Goal: Task Accomplishment & Management: Use online tool/utility

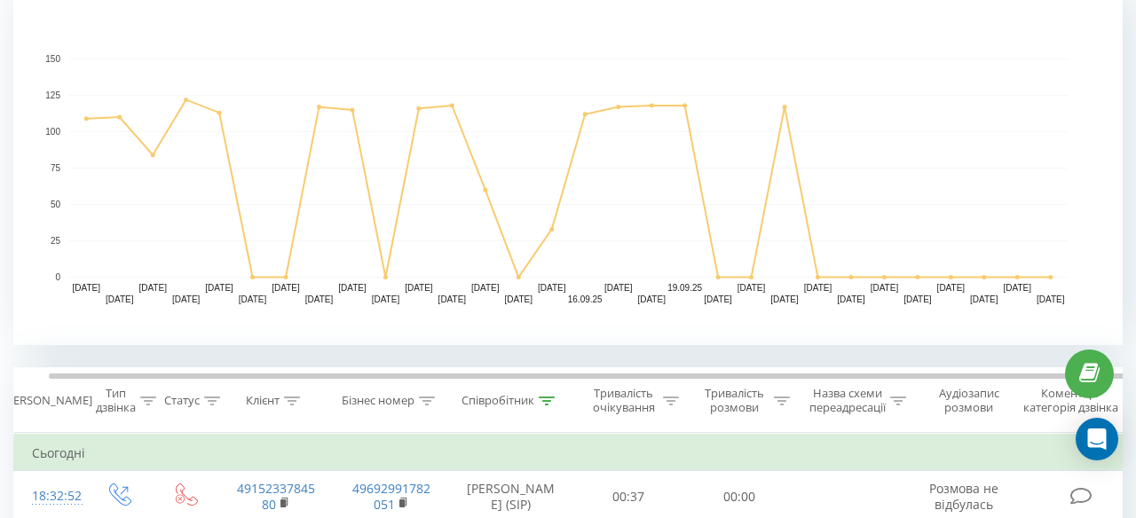
scroll to position [0, 18]
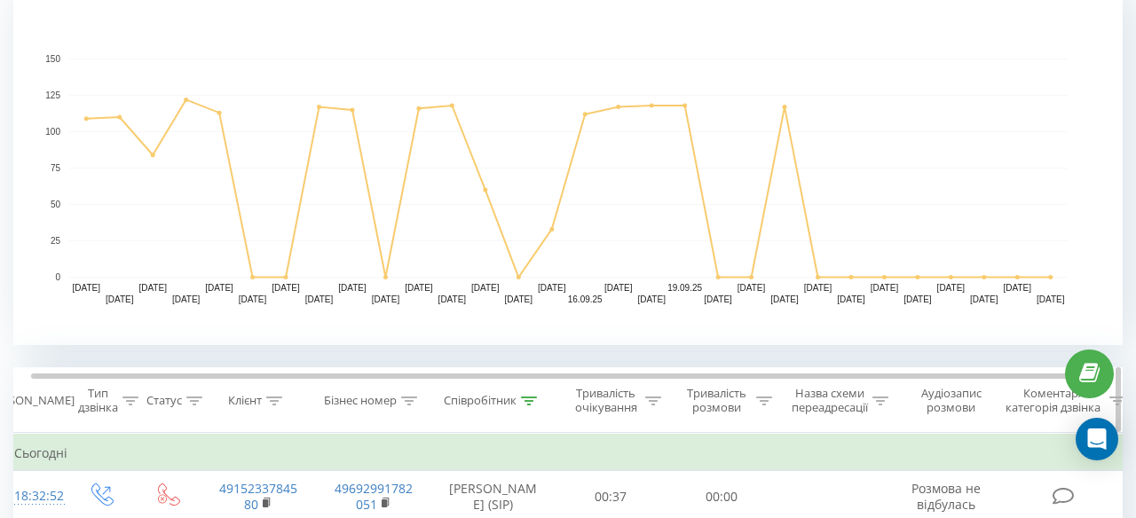
click at [537, 394] on div at bounding box center [529, 401] width 16 height 15
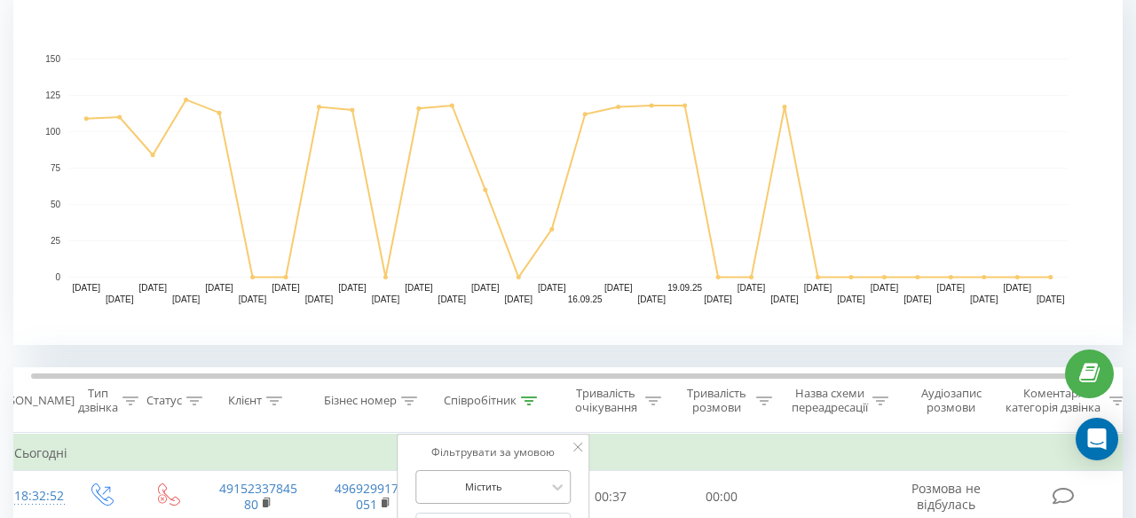
scroll to position [0, 0]
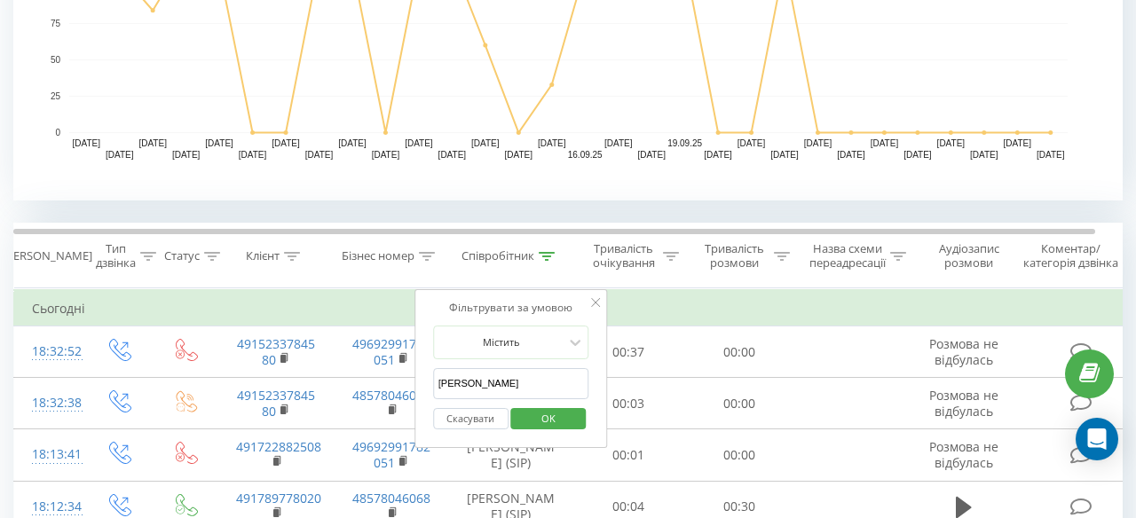
click at [493, 391] on input "[PERSON_NAME]" at bounding box center [511, 383] width 156 height 31
type input "p"
click at [551, 415] on span "OK" at bounding box center [548, 419] width 50 height 28
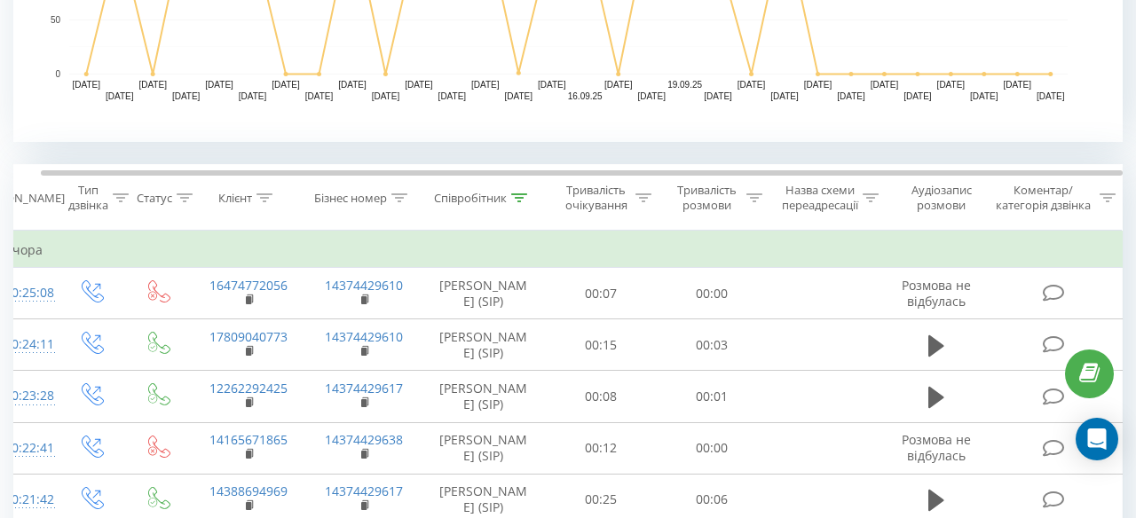
scroll to position [601, 0]
click at [513, 203] on div at bounding box center [519, 199] width 16 height 15
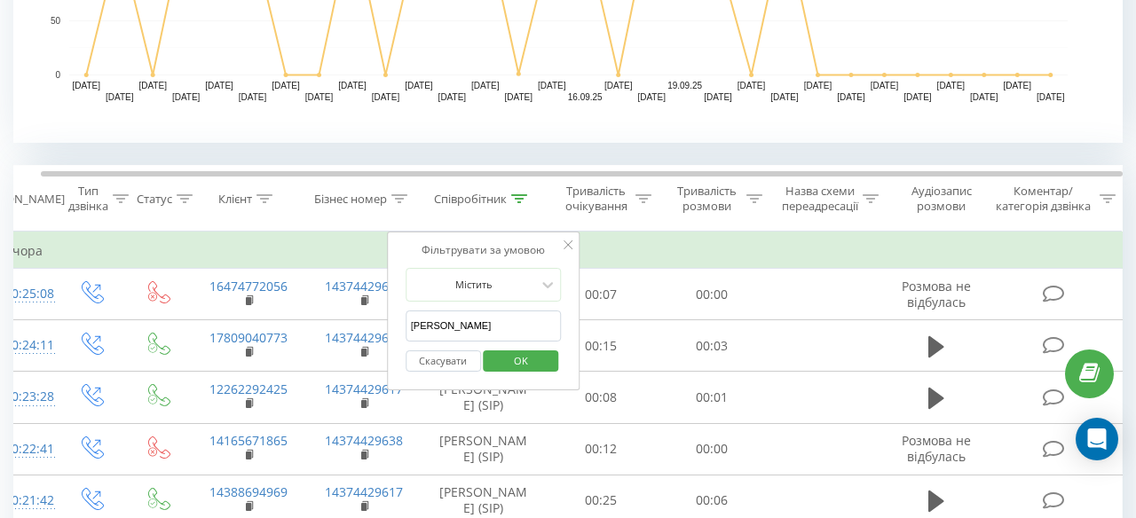
click at [475, 327] on input "[PERSON_NAME]" at bounding box center [483, 326] width 156 height 31
type input "[PERSON_NAME]"
click at [501, 359] on span "OK" at bounding box center [521, 361] width 50 height 28
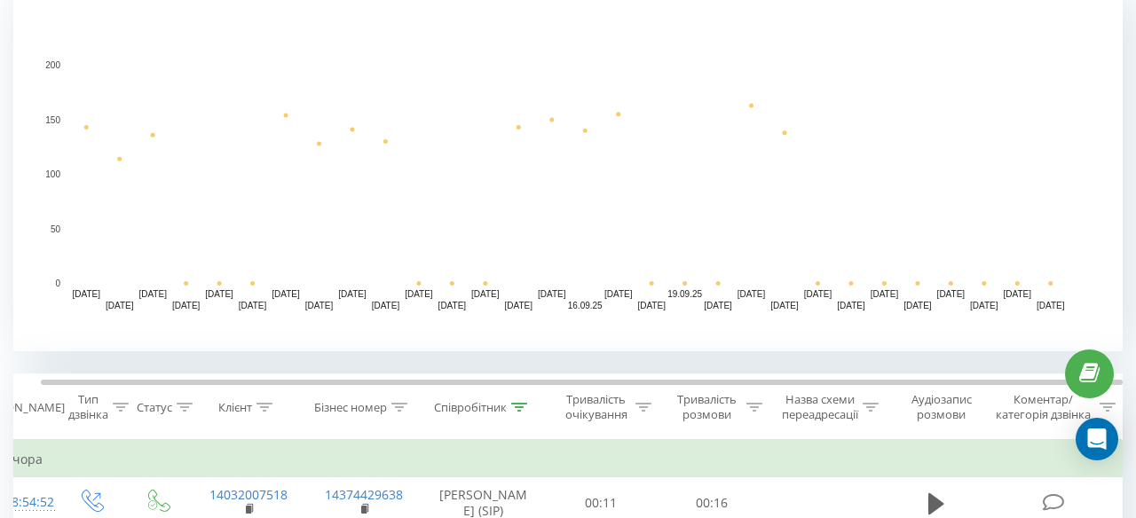
scroll to position [526, 0]
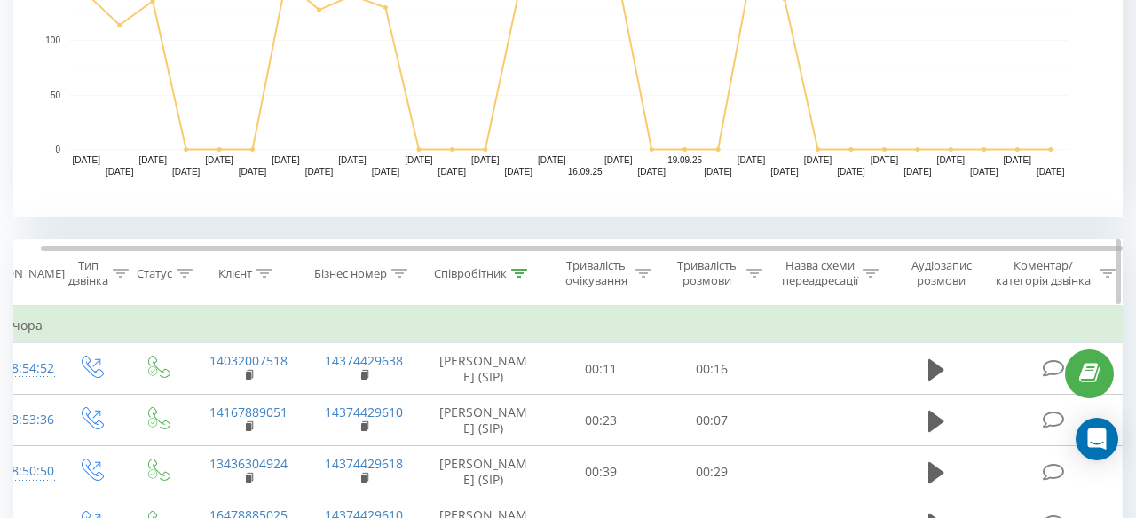
click at [526, 269] on icon at bounding box center [519, 273] width 16 height 9
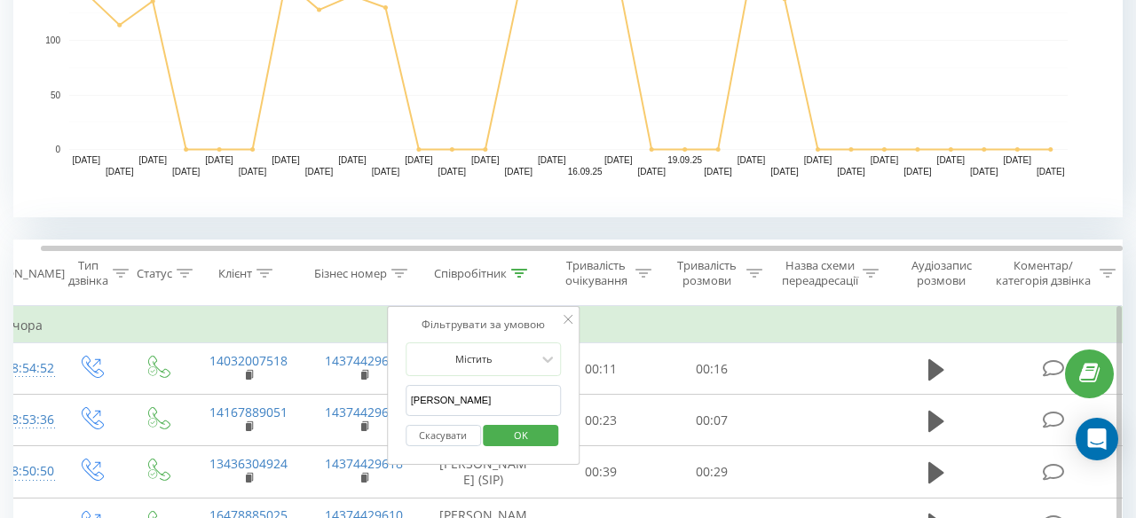
click at [519, 405] on input "[PERSON_NAME]" at bounding box center [483, 400] width 156 height 31
click at [519, 405] on input "text" at bounding box center [483, 400] width 156 height 31
click at [892, 108] on rect "A chart." at bounding box center [568, 40] width 998 height 219
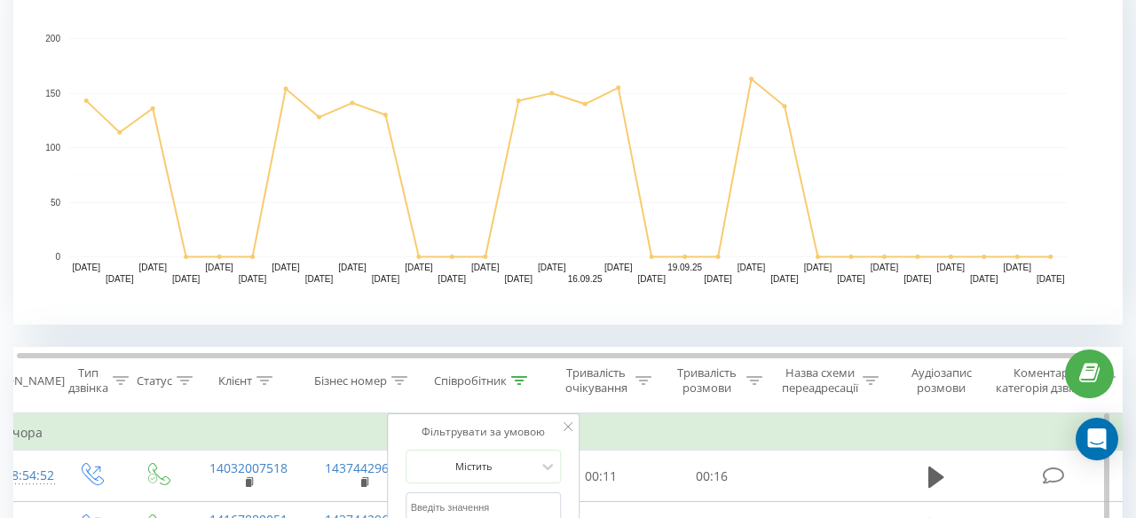
scroll to position [0, 8]
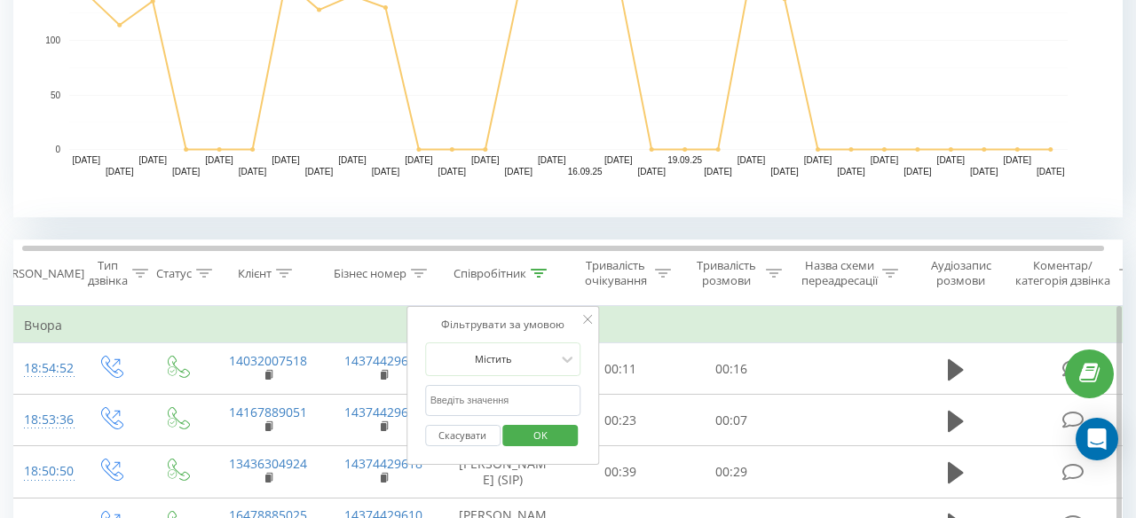
click at [468, 404] on input "text" at bounding box center [503, 400] width 156 height 31
click at [539, 436] on span "OK" at bounding box center [541, 435] width 50 height 28
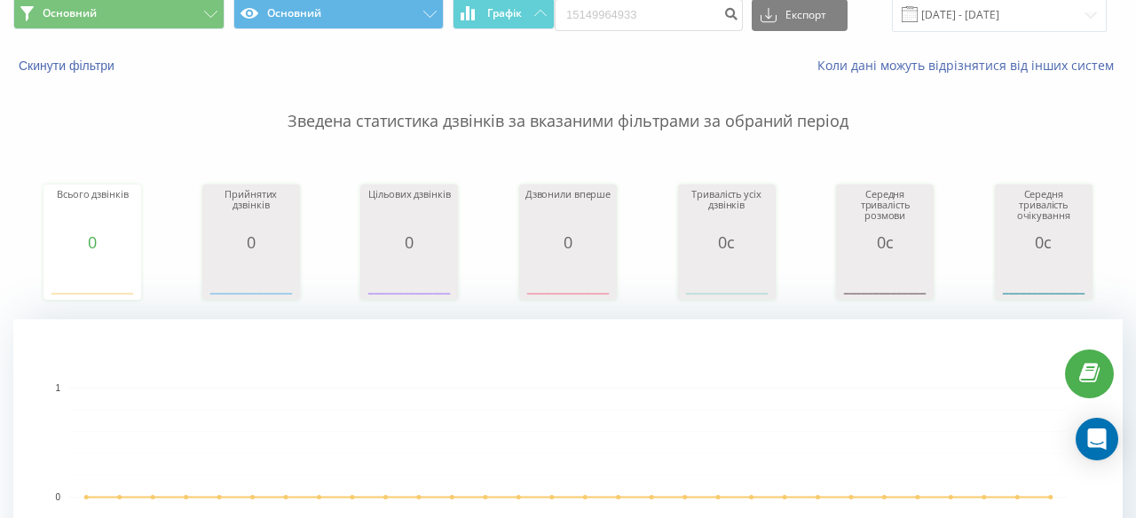
scroll to position [658, 0]
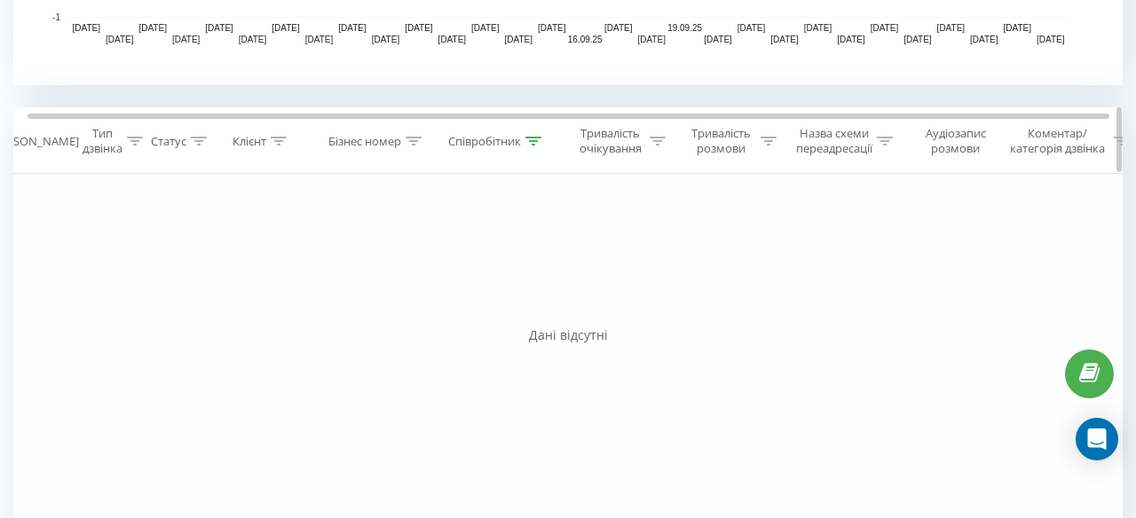
click at [537, 139] on icon at bounding box center [533, 141] width 16 height 9
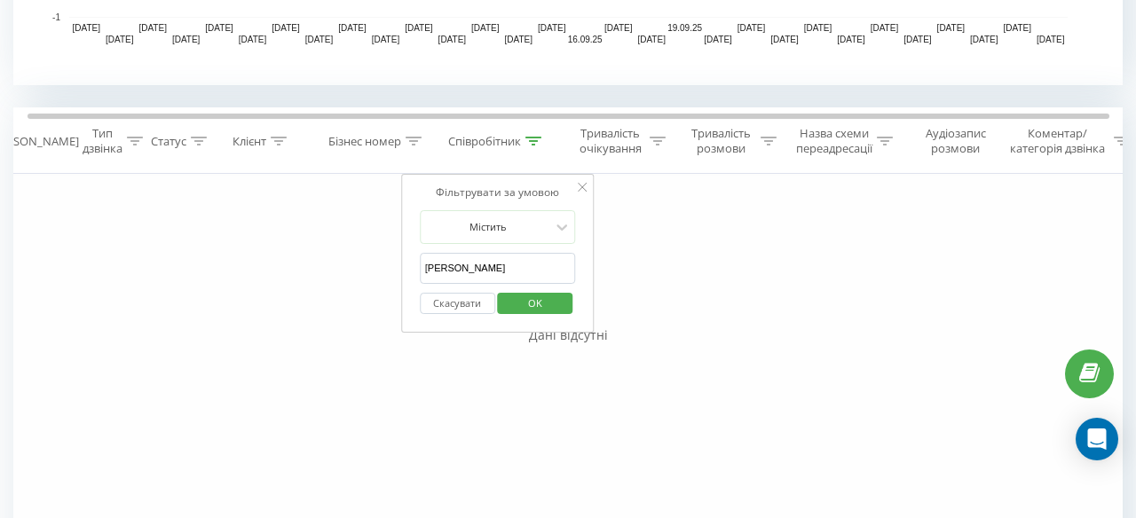
click at [492, 264] on input "[PERSON_NAME]" at bounding box center [498, 268] width 156 height 31
type input "Anastasiia"
click at [531, 302] on span "OK" at bounding box center [535, 303] width 50 height 28
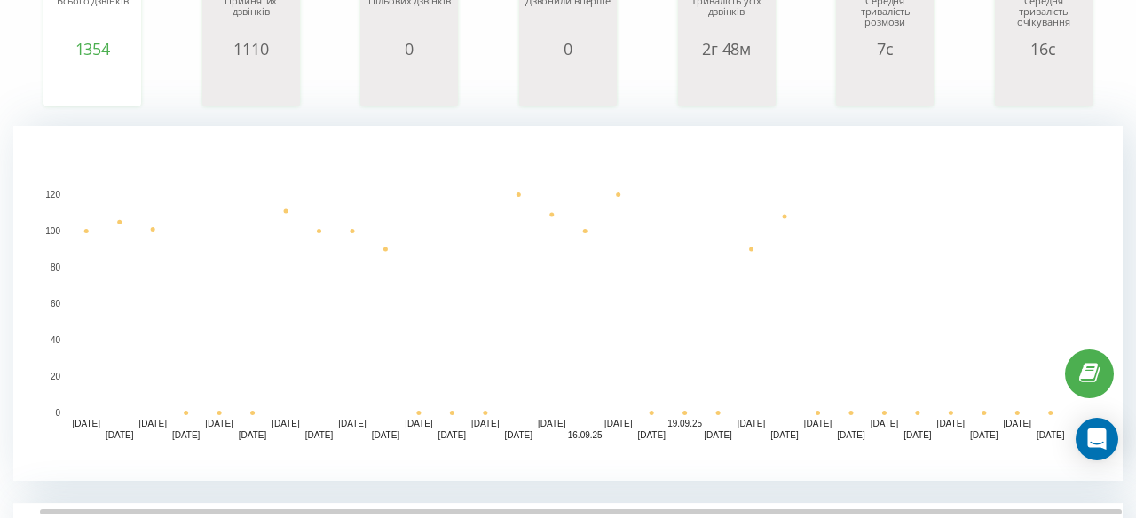
scroll to position [0, 26]
